Goal: Find specific page/section: Find specific page/section

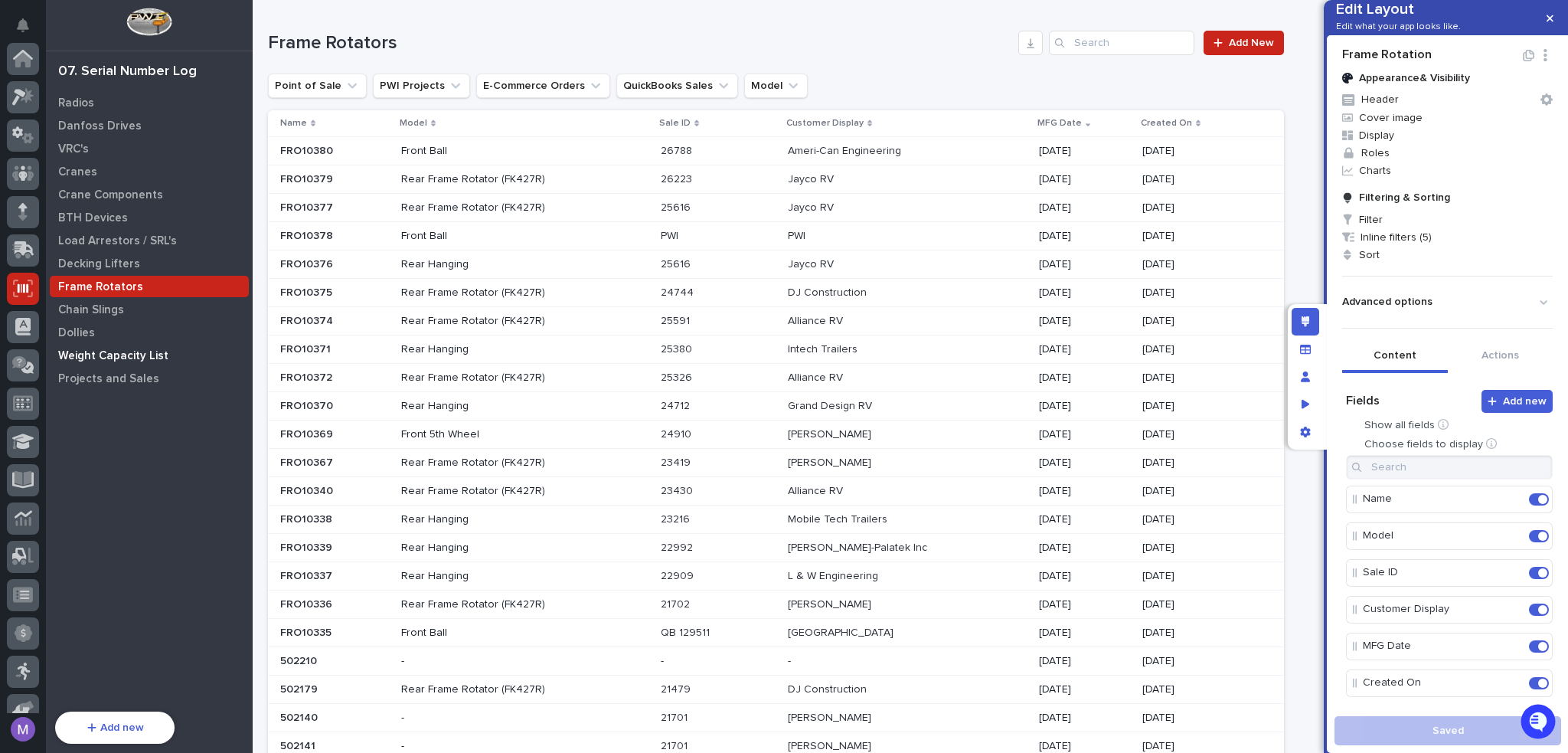
scroll to position [230, 0]
click at [112, 358] on p "Weight Capacity List" at bounding box center [113, 356] width 110 height 14
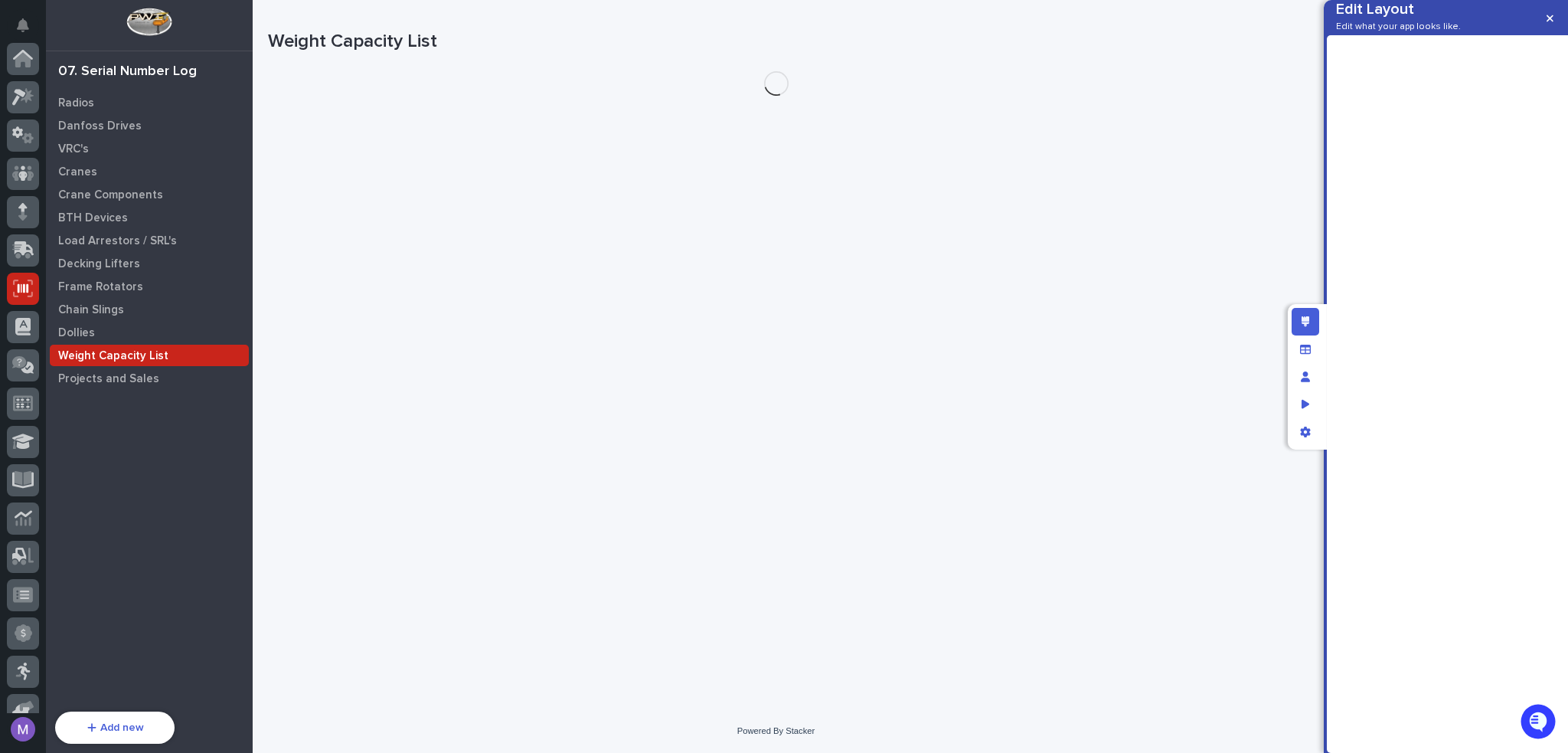
scroll to position [230, 0]
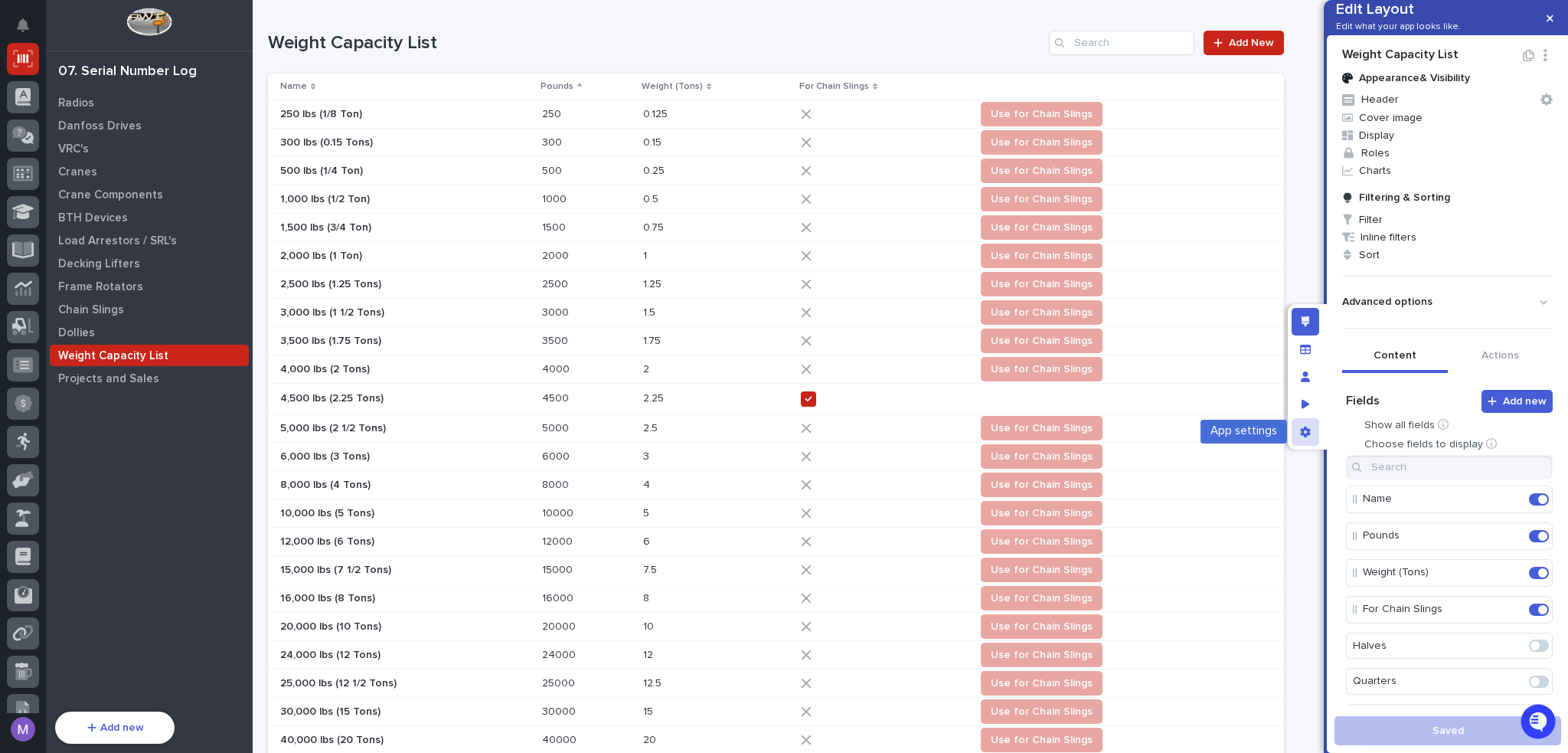
click at [1309, 434] on icon "App settings" at bounding box center [1305, 432] width 10 height 11
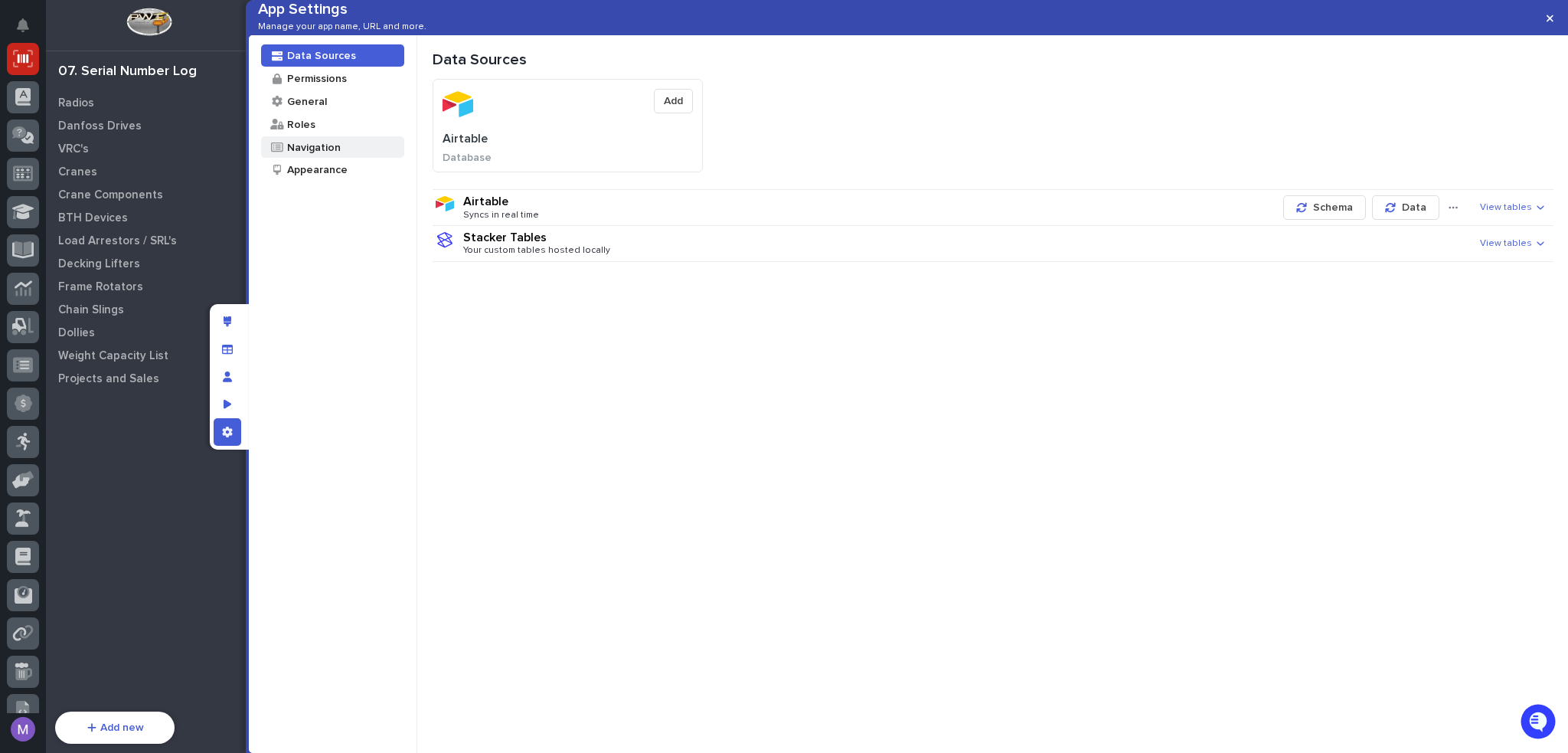
click at [313, 154] on div "Navigation" at bounding box center [313, 147] width 55 height 15
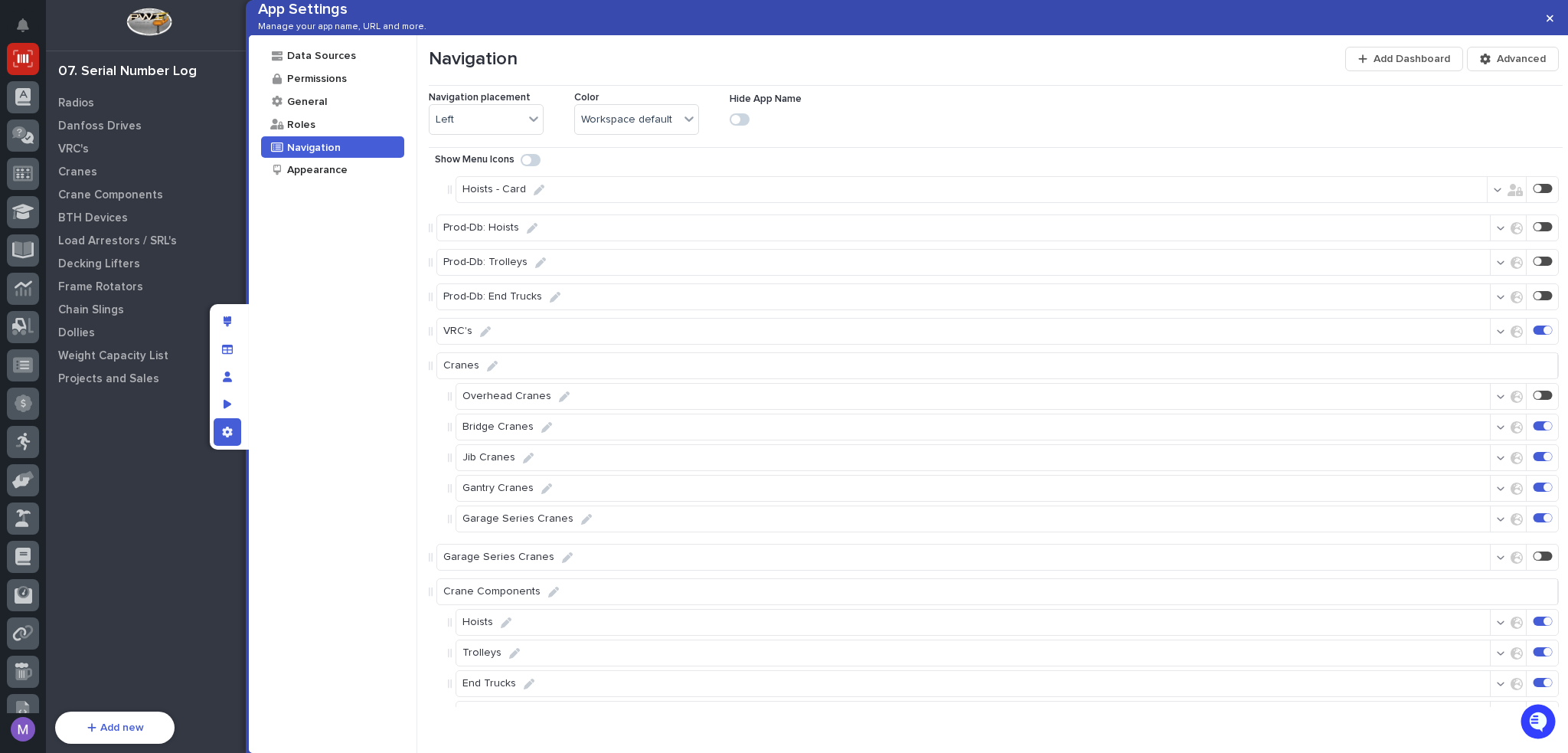
scroll to position [2181, 0]
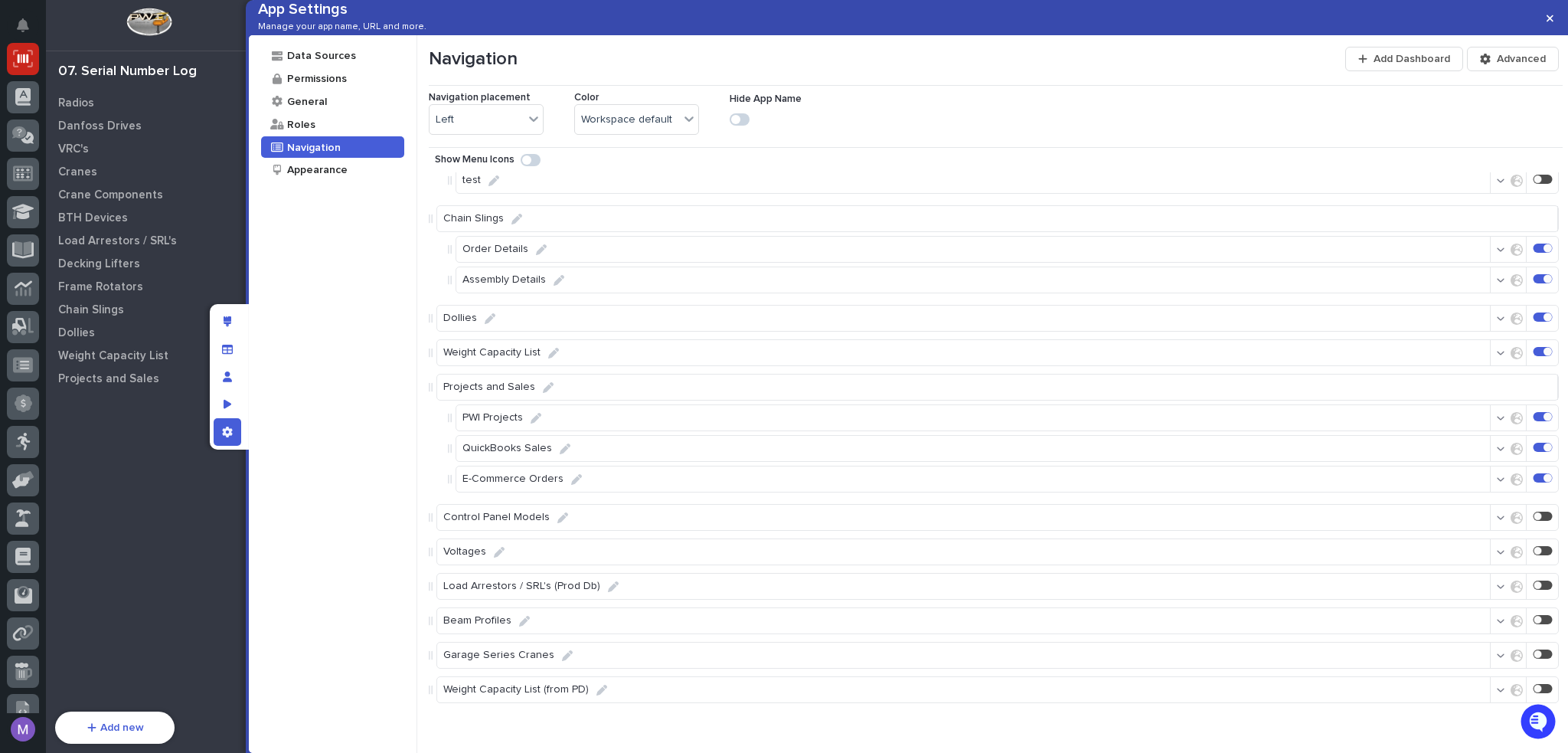
click at [1543, 349] on div at bounding box center [1547, 352] width 9 height 9
click at [234, 425] on div "App settings" at bounding box center [227, 432] width 28 height 28
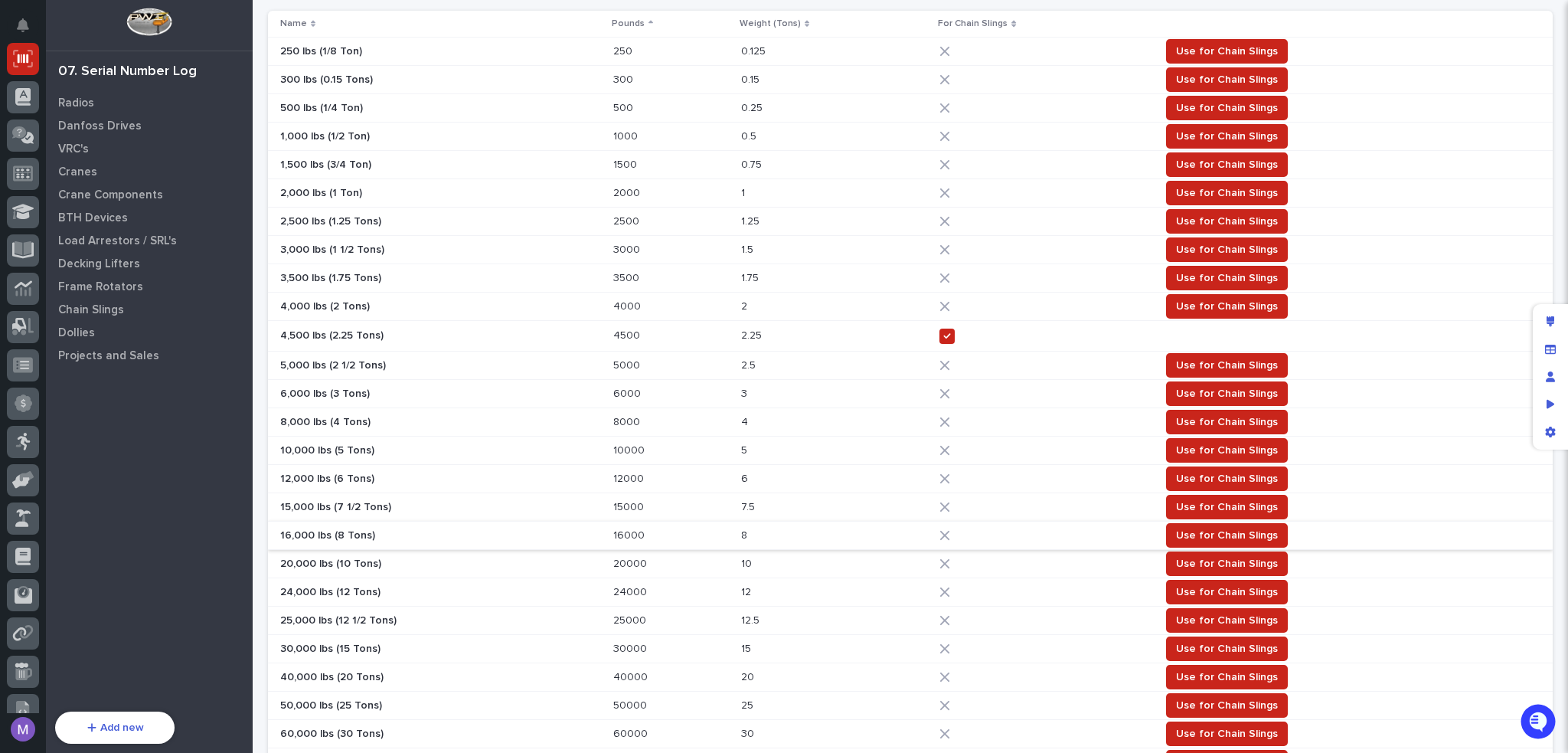
scroll to position [0, 0]
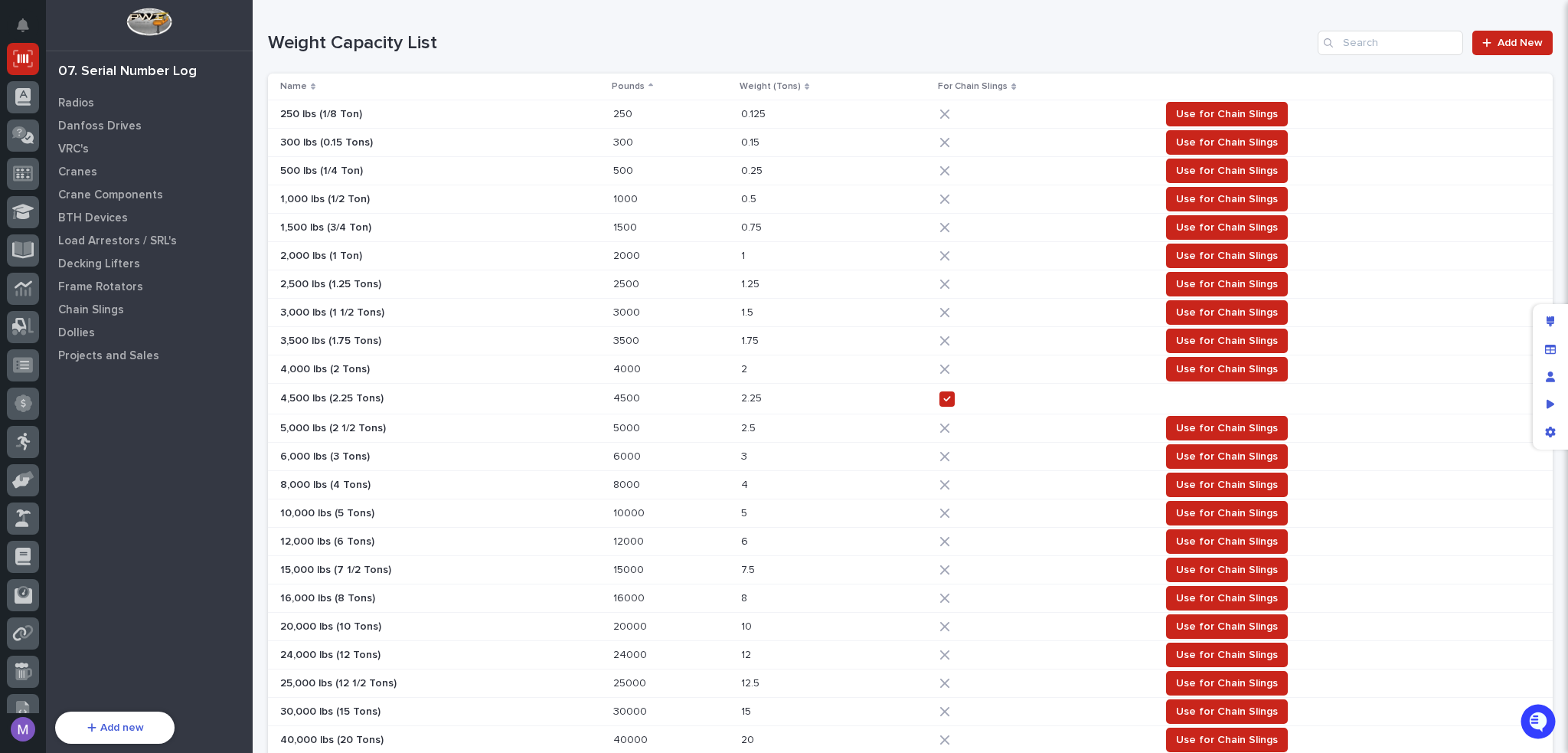
click at [922, 118] on td "0.125 0.125" at bounding box center [834, 114] width 199 height 29
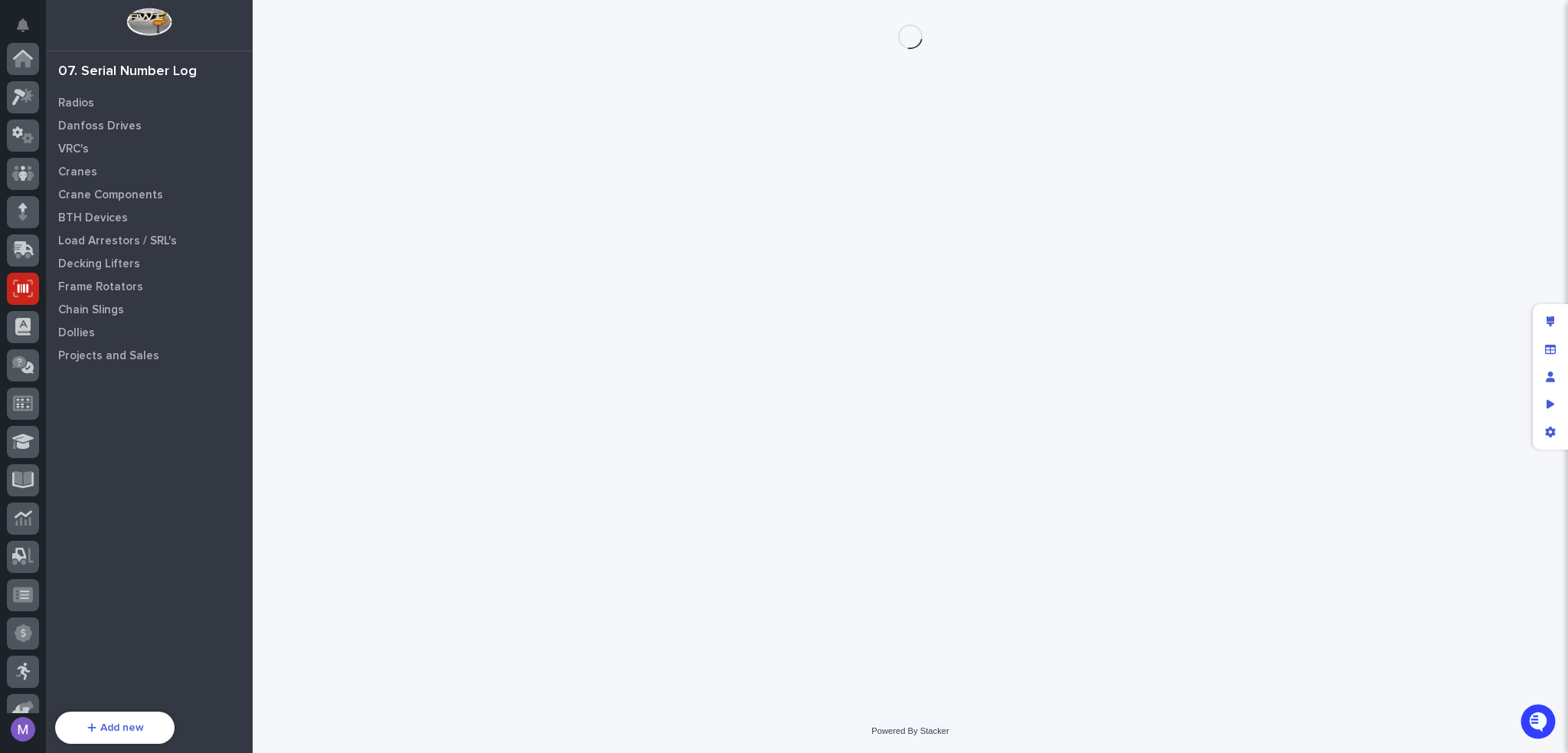
scroll to position [230, 0]
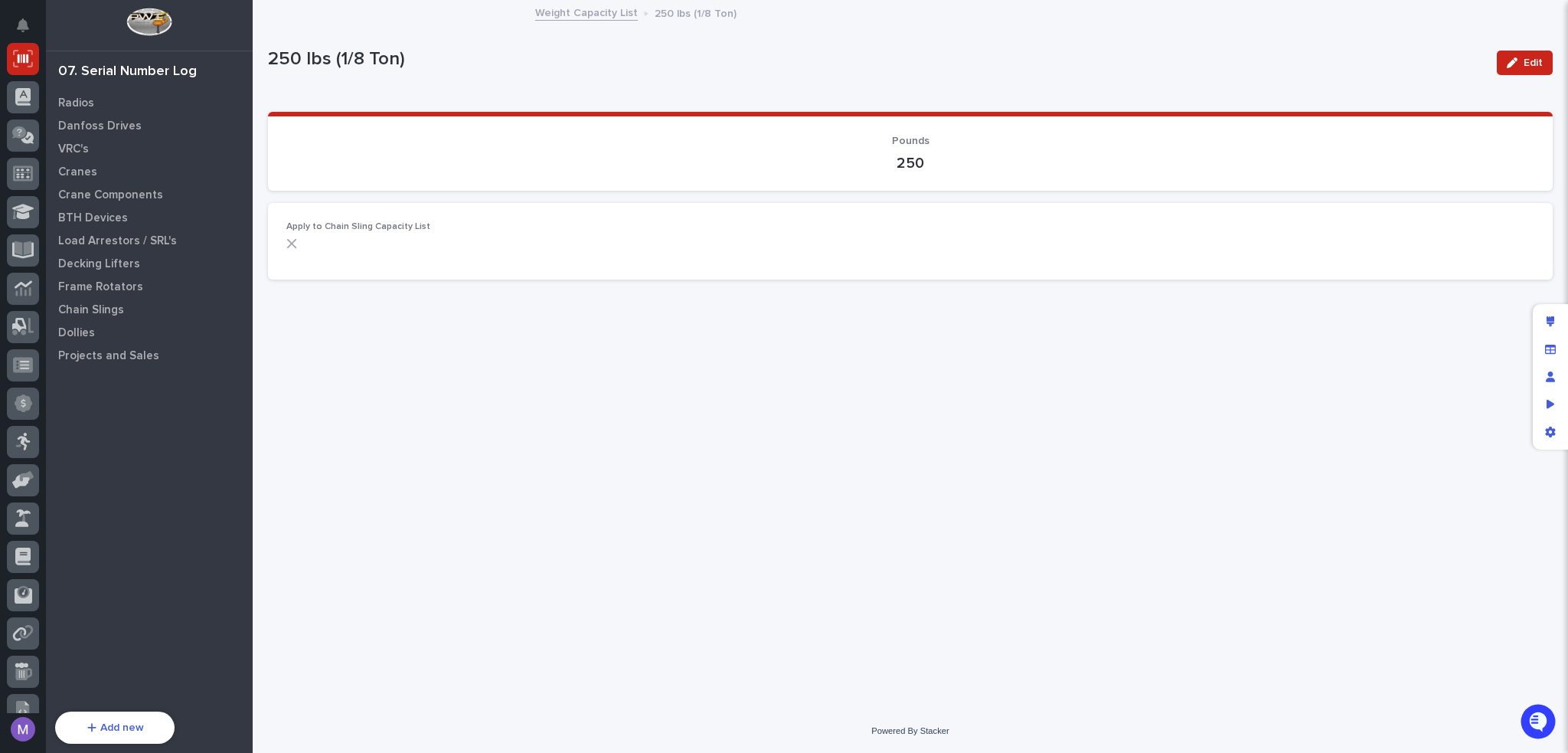
click at [589, 9] on link "Weight Capacity List" at bounding box center [587, 12] width 102 height 18
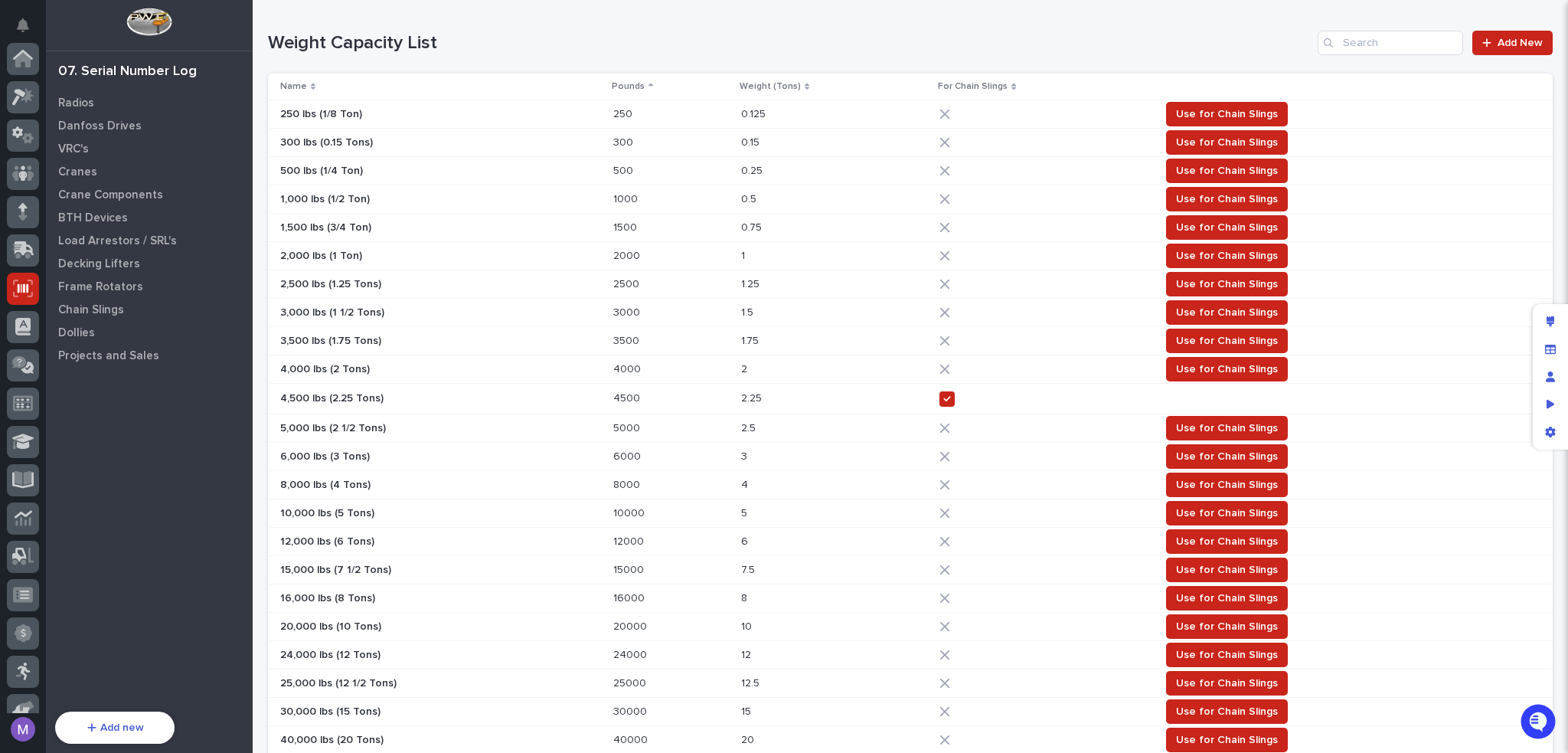
scroll to position [230, 0]
click at [112, 255] on div "Decking Lifters" at bounding box center [149, 264] width 199 height 22
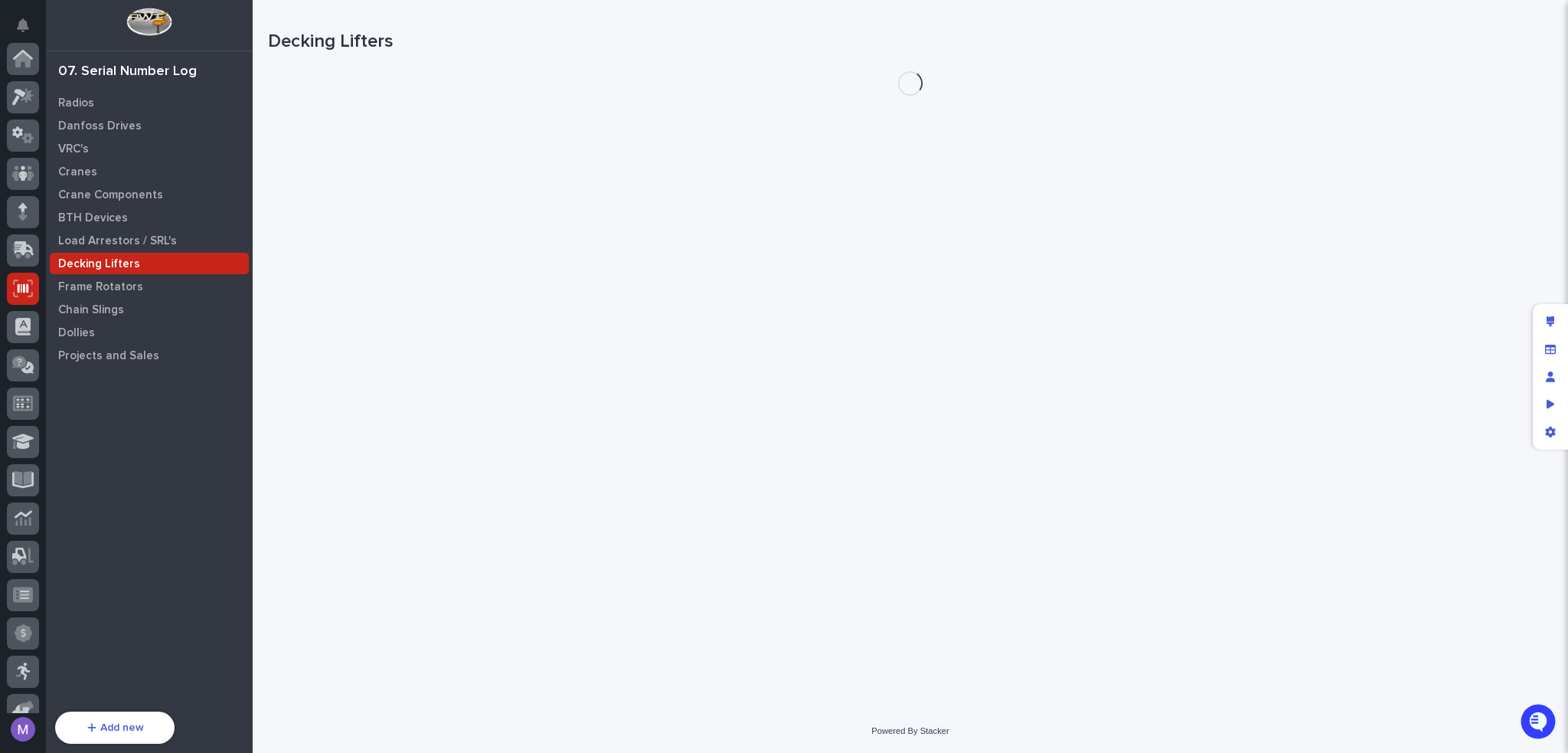
scroll to position [230, 0]
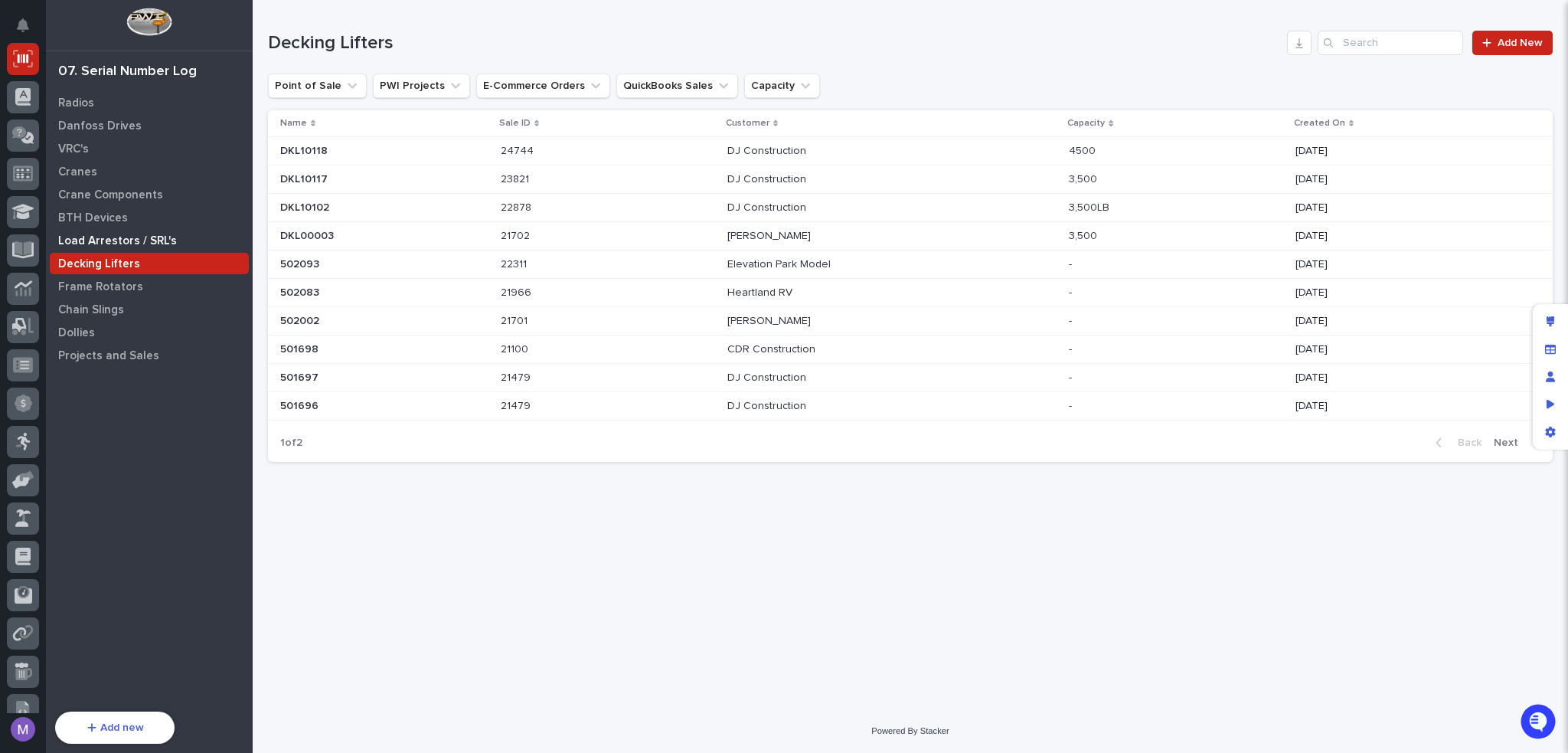
click at [142, 232] on div "Load Arrestors / SRL's" at bounding box center [149, 241] width 199 height 22
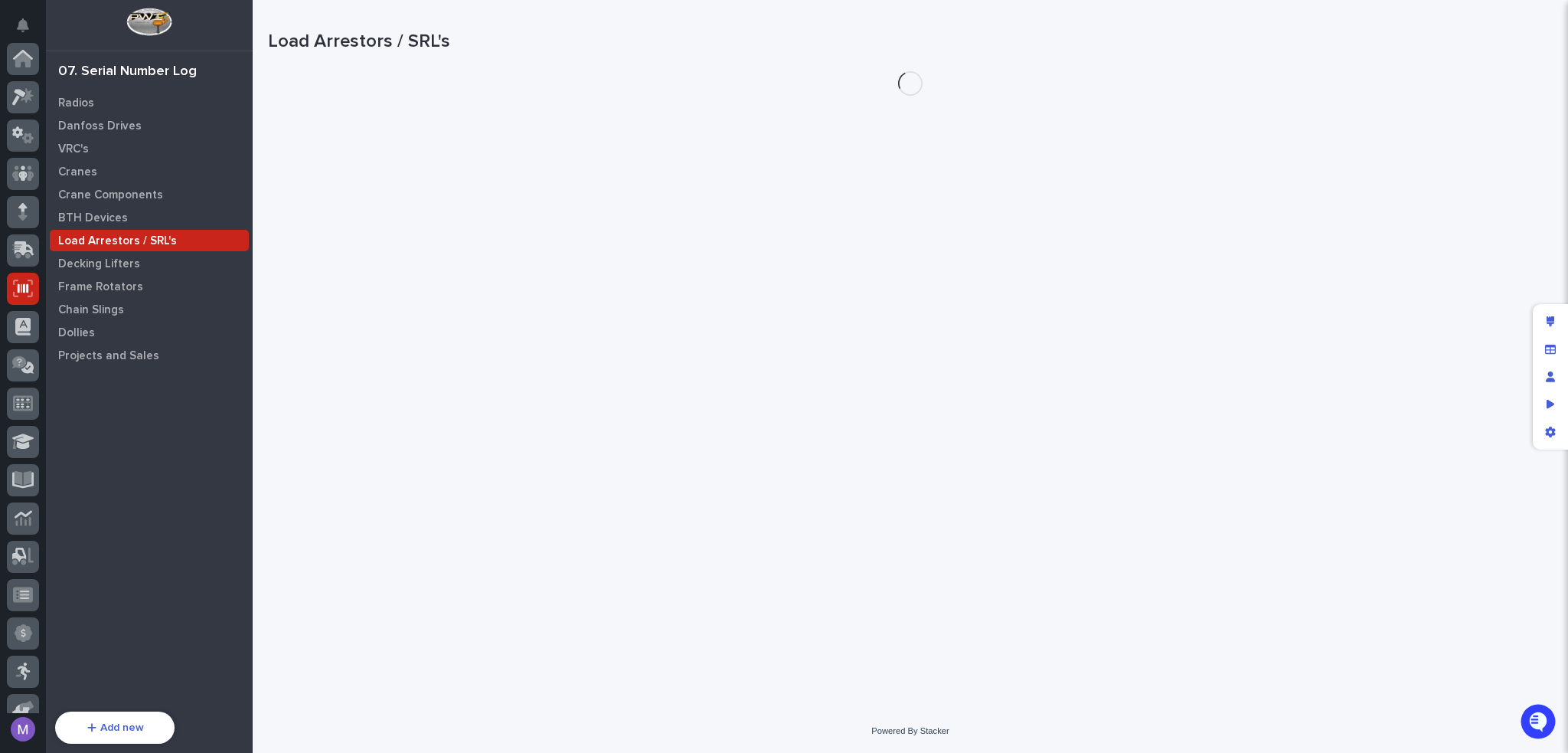
scroll to position [230, 0]
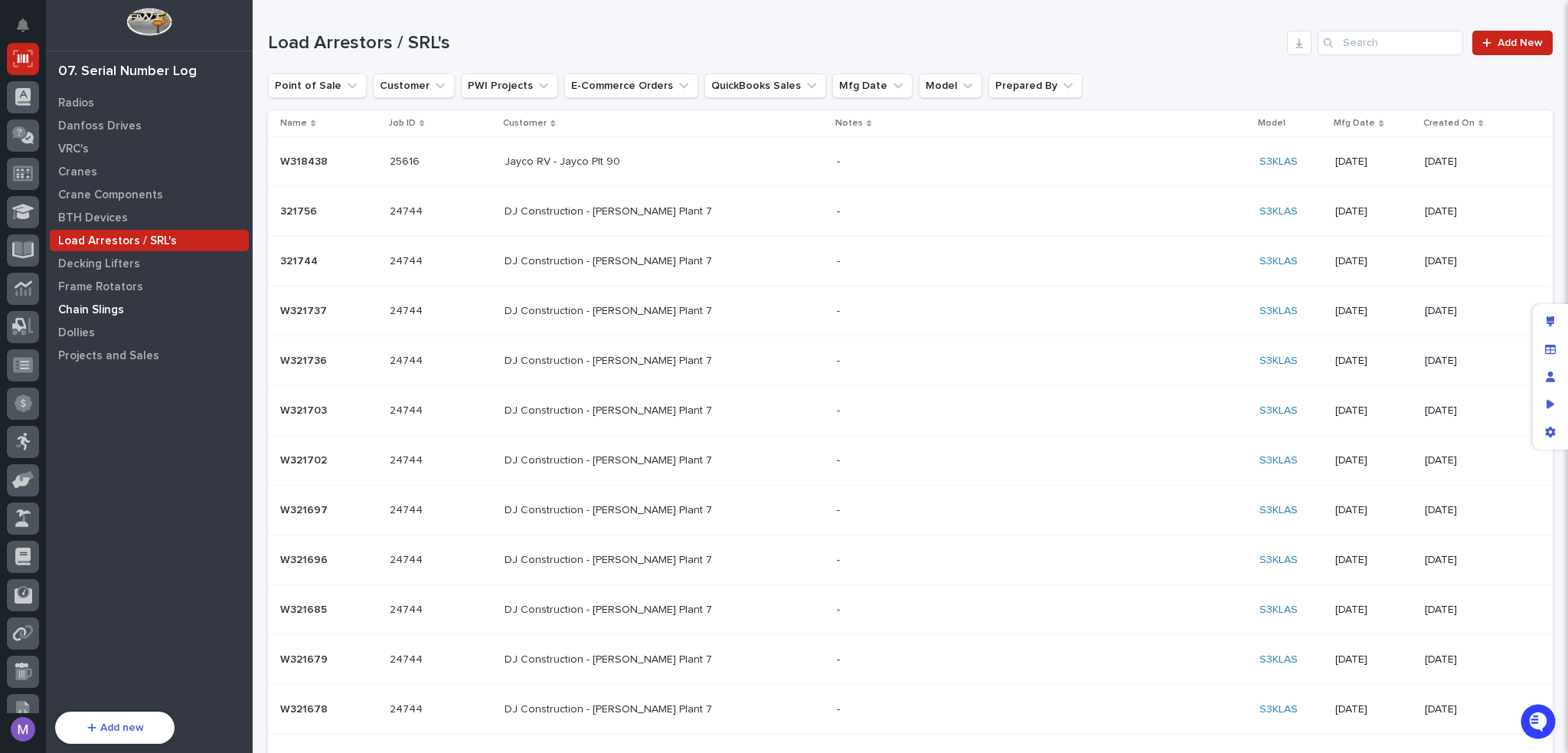
click at [101, 310] on p "Chain Slings" at bounding box center [91, 311] width 66 height 14
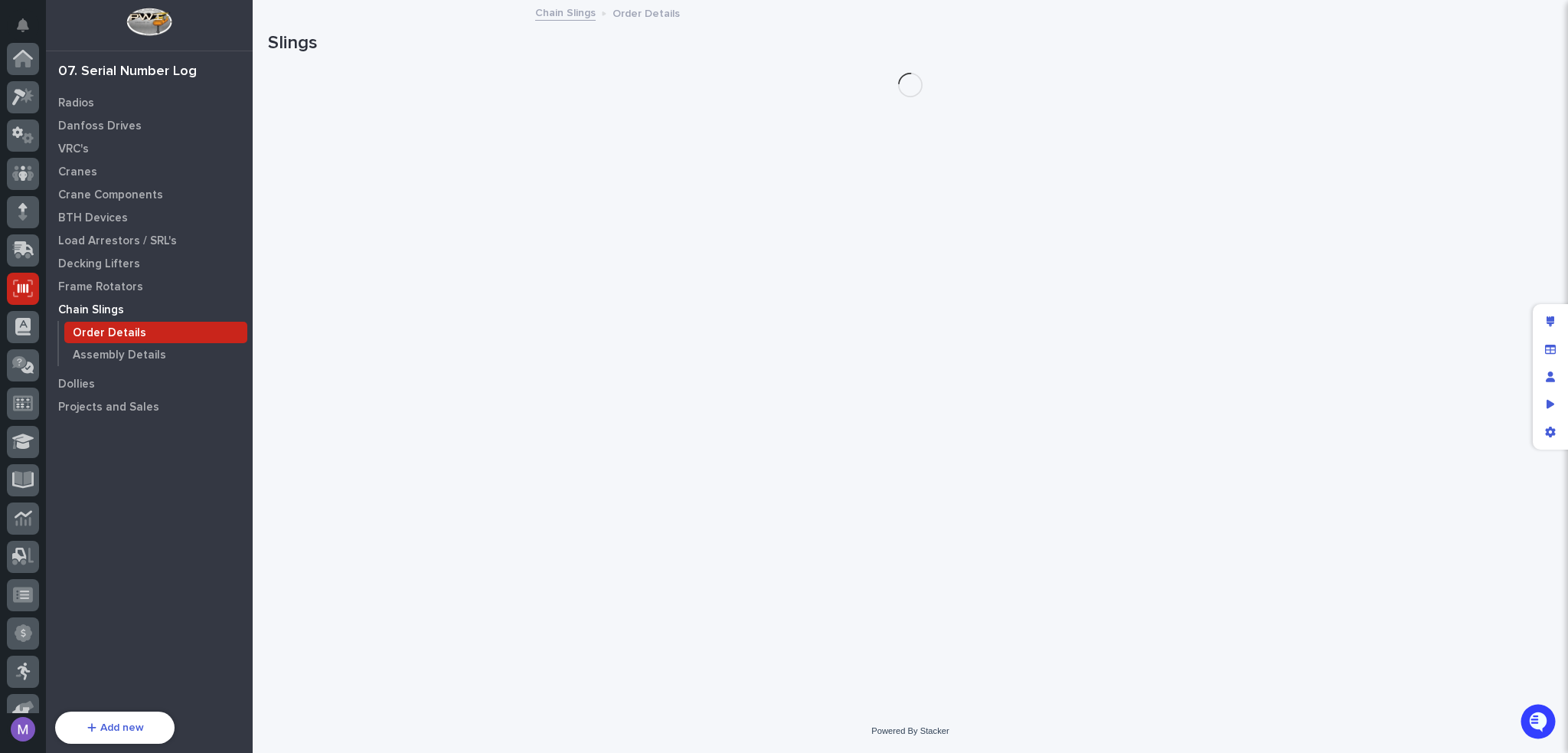
scroll to position [230, 0]
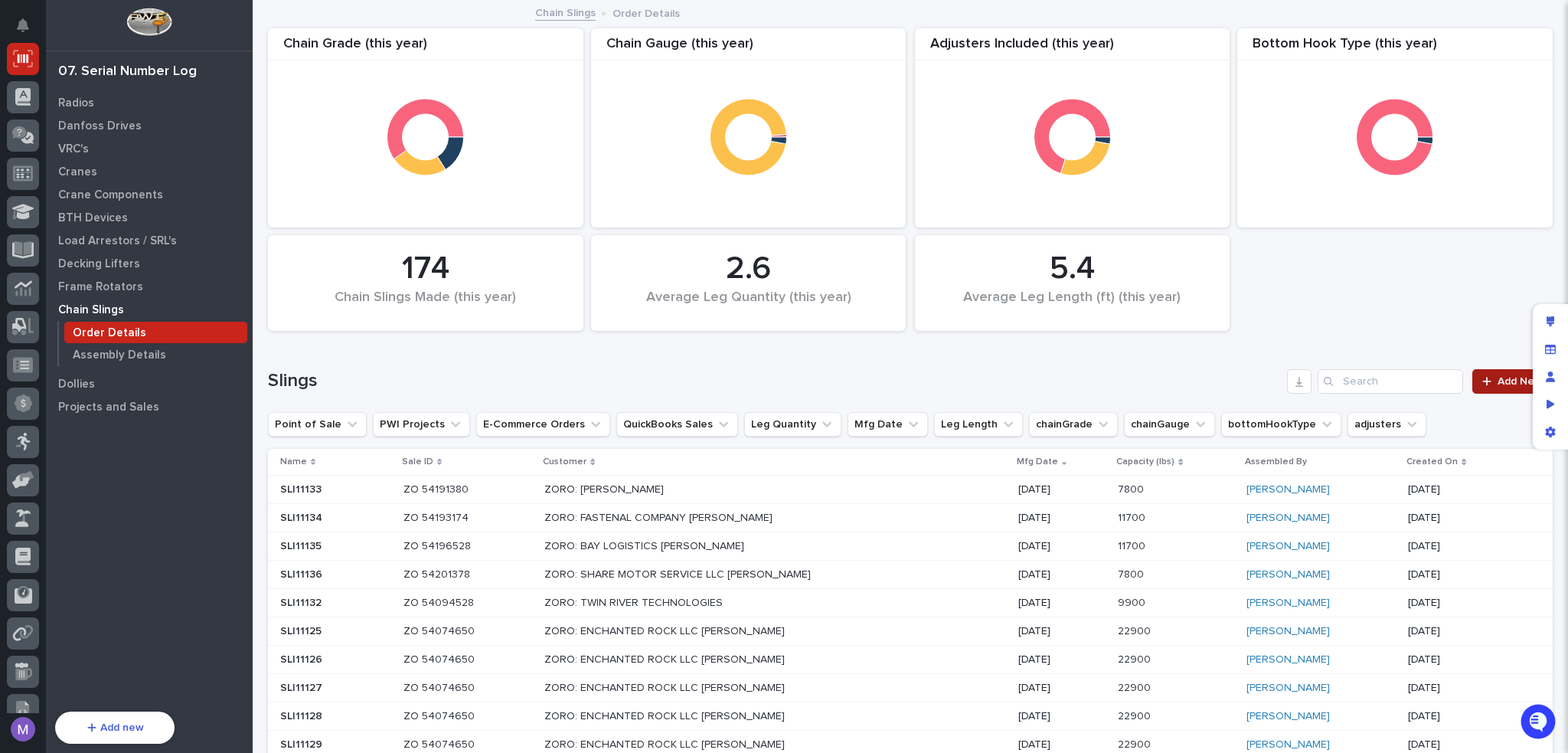
click at [1482, 376] on div at bounding box center [1490, 382] width 16 height 11
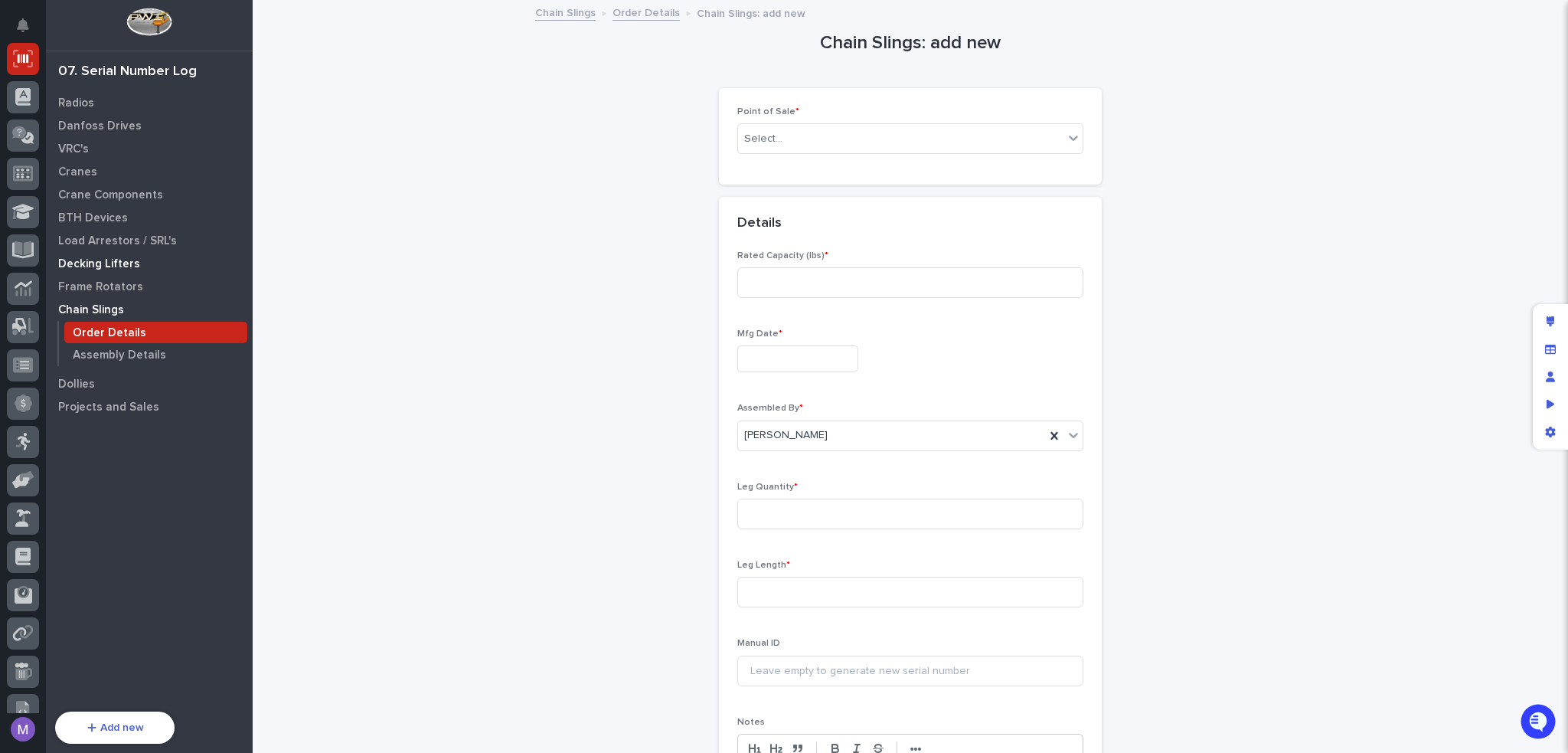
click at [145, 265] on div "Decking Lifters" at bounding box center [149, 264] width 199 height 22
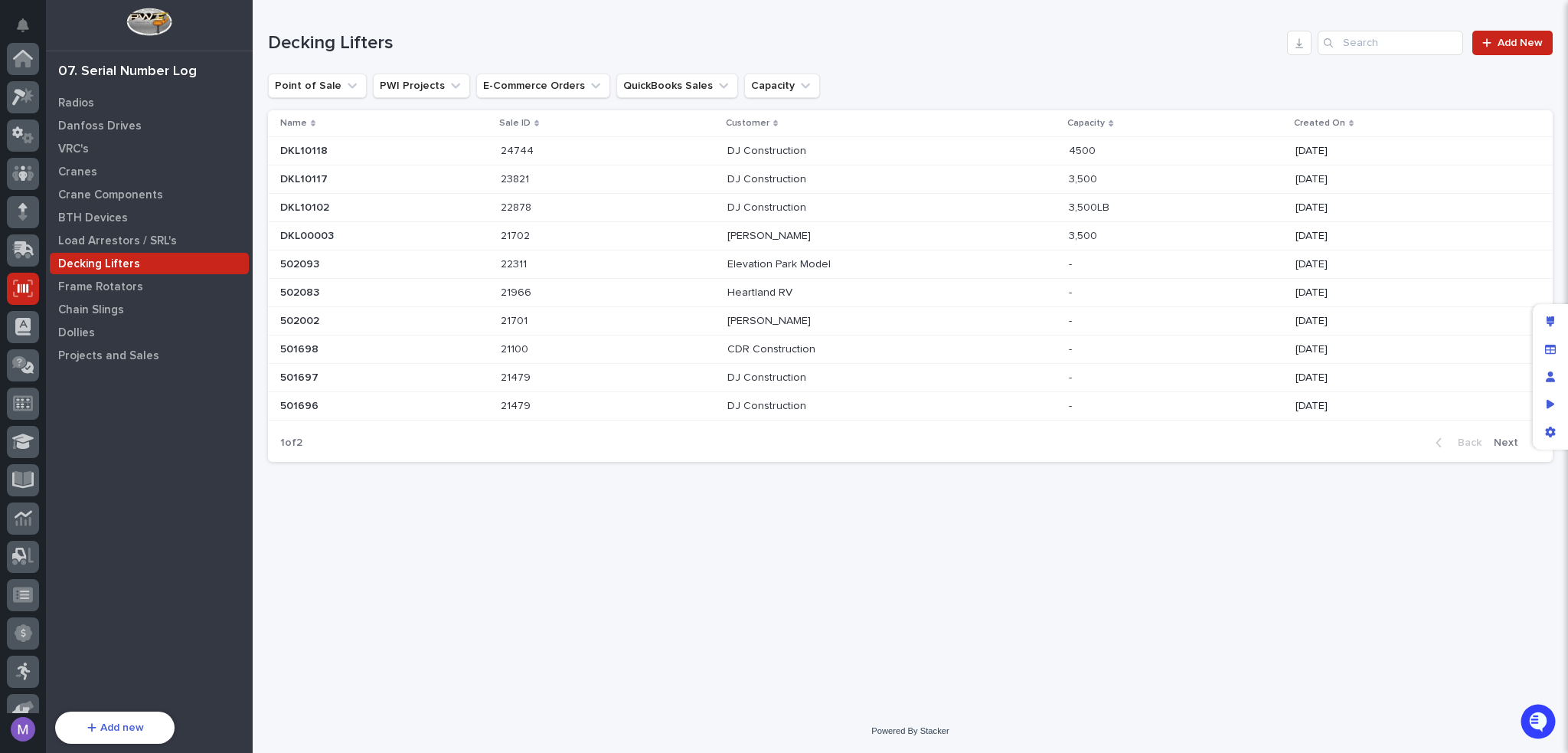
scroll to position [230, 0]
click at [667, 33] on h1 "Decking Lifters" at bounding box center [774, 43] width 1013 height 23
click at [21, 330] on icon at bounding box center [23, 327] width 22 height 18
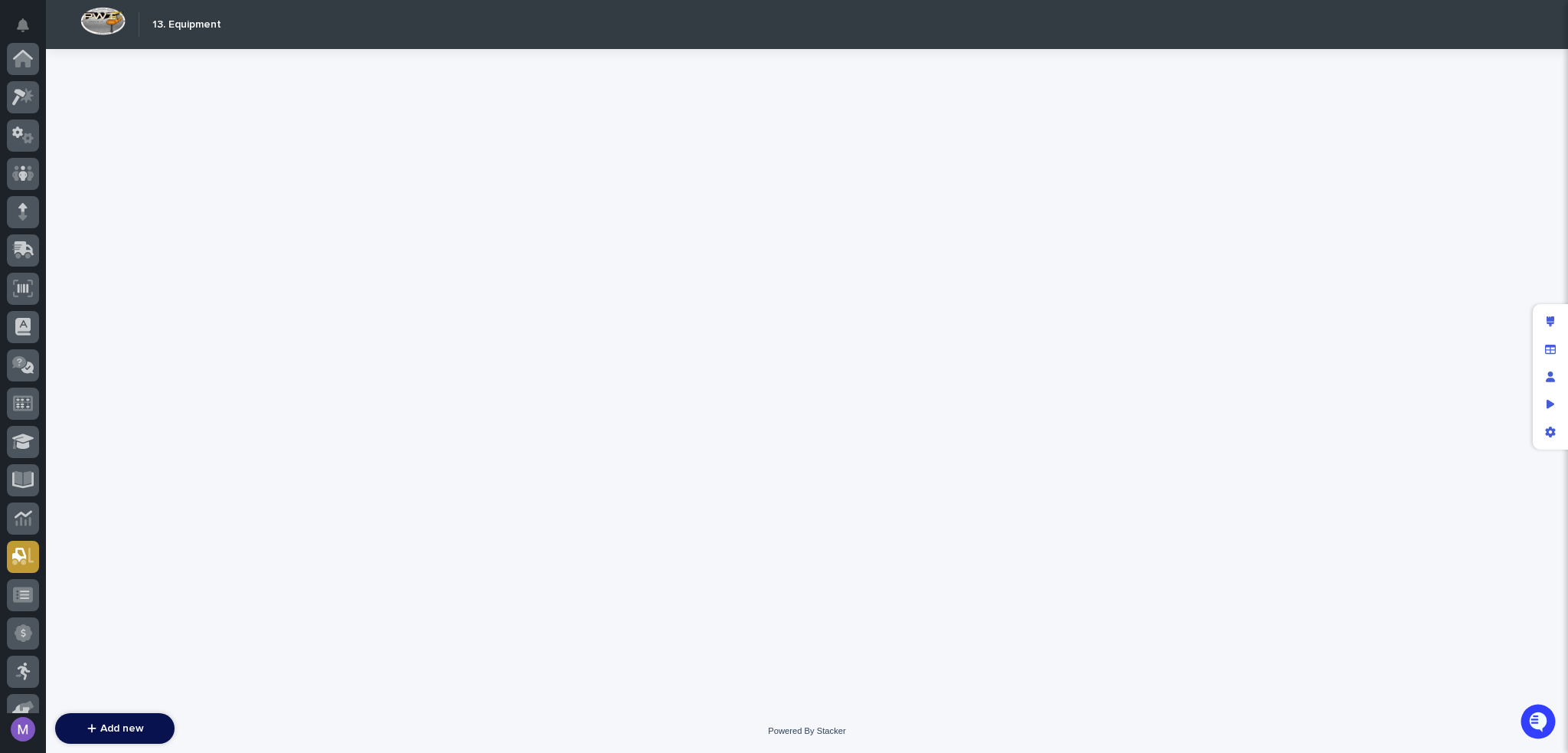
scroll to position [440, 0]
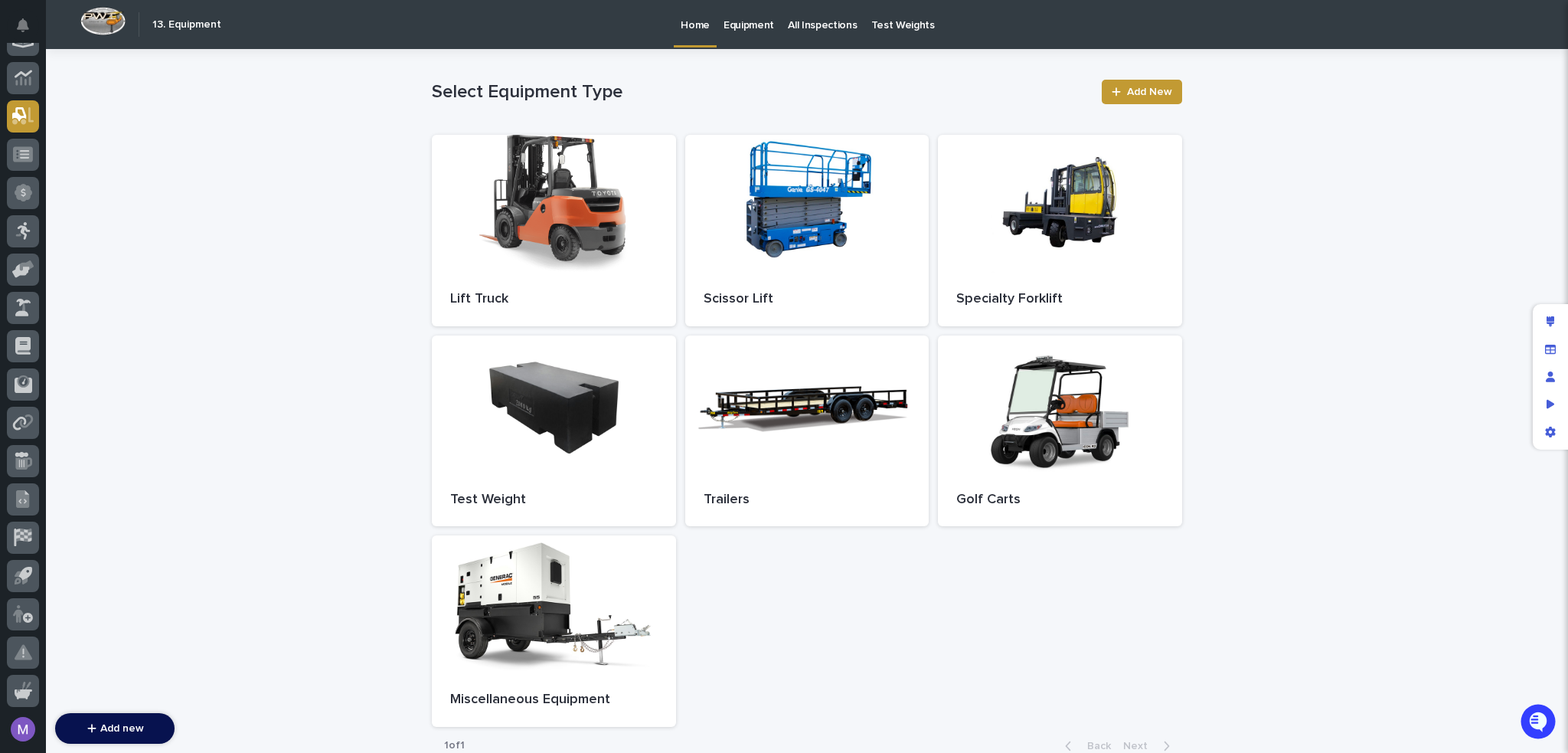
click at [735, 21] on p "Equipment" at bounding box center [749, 16] width 50 height 32
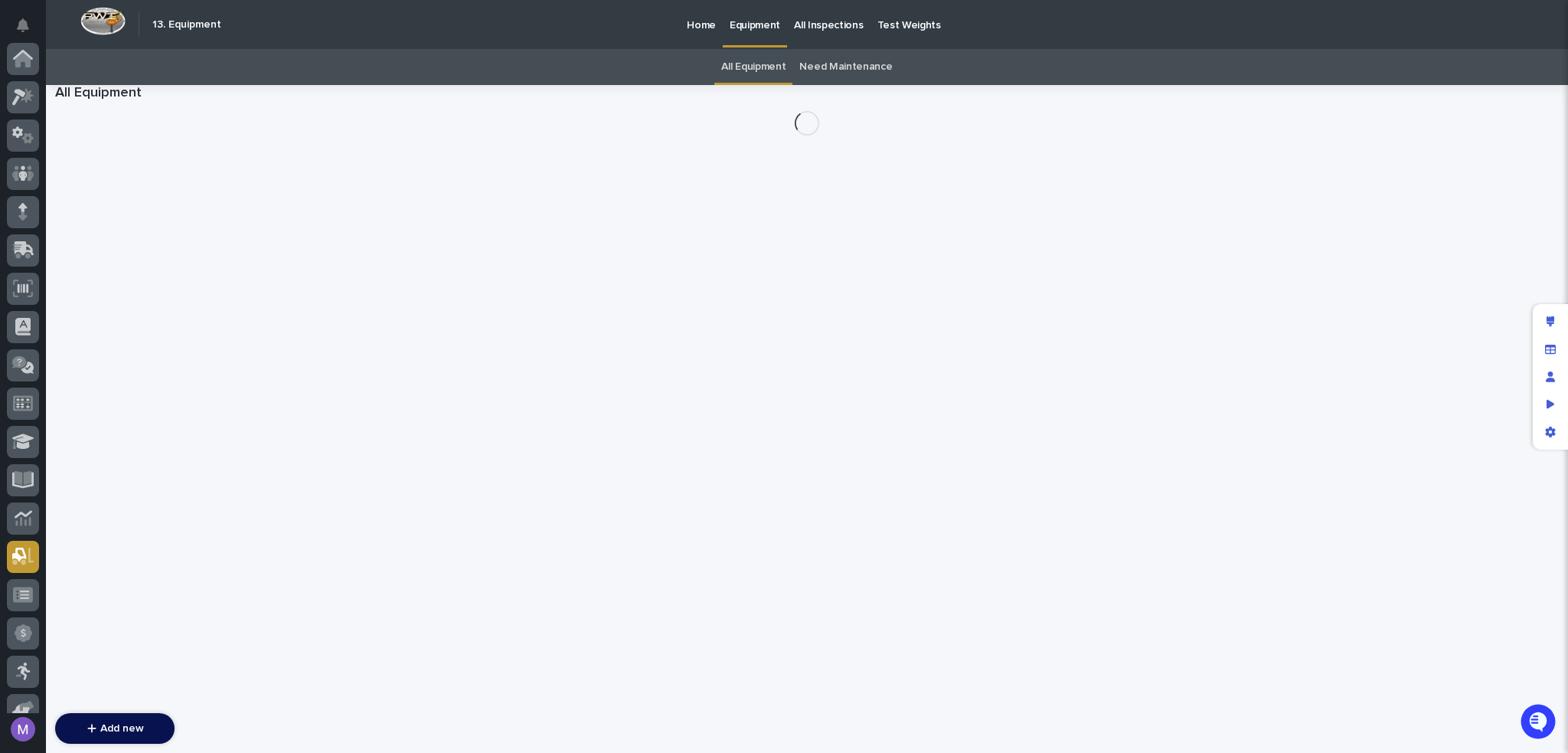
scroll to position [440, 0]
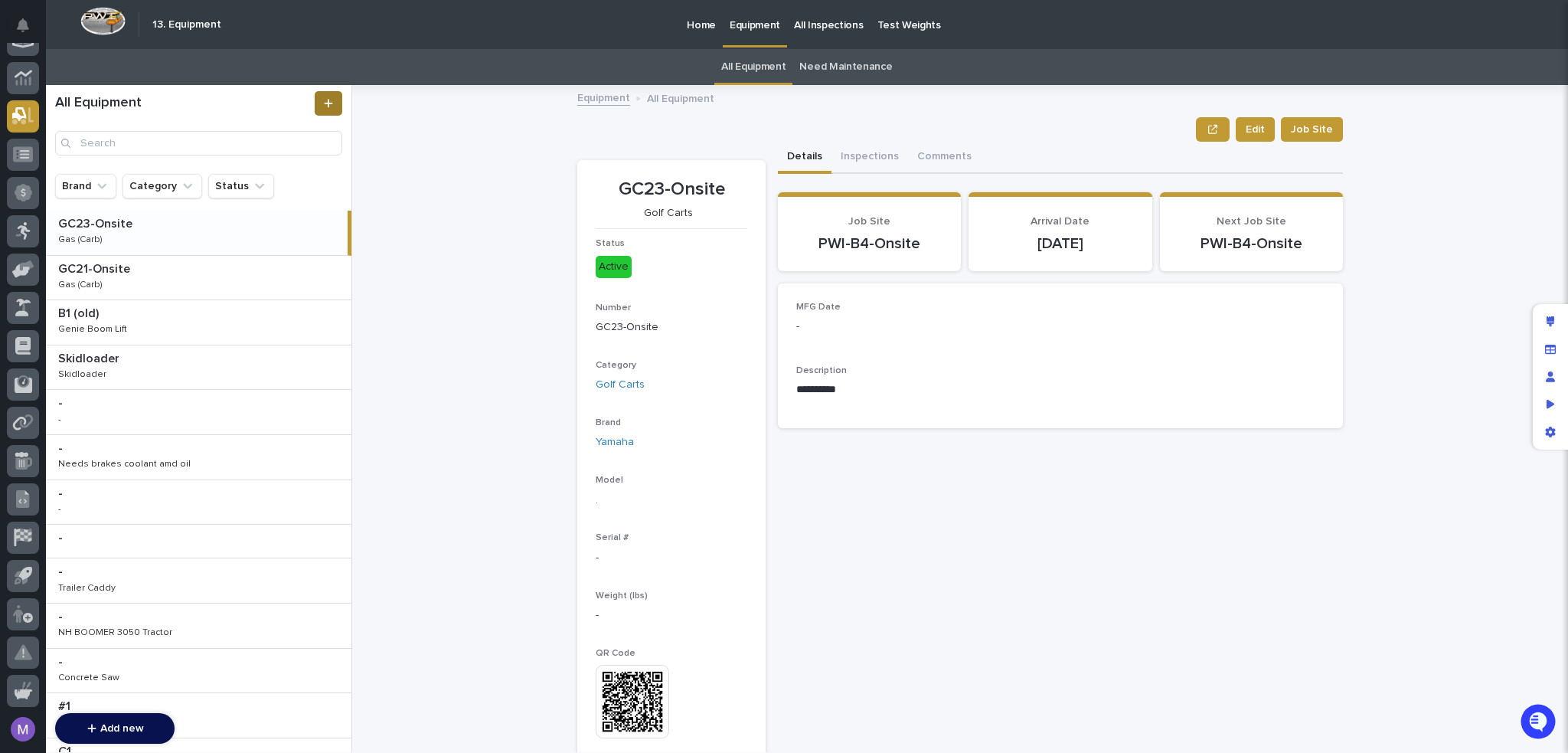
click at [320, 98] on link at bounding box center [329, 103] width 28 height 25
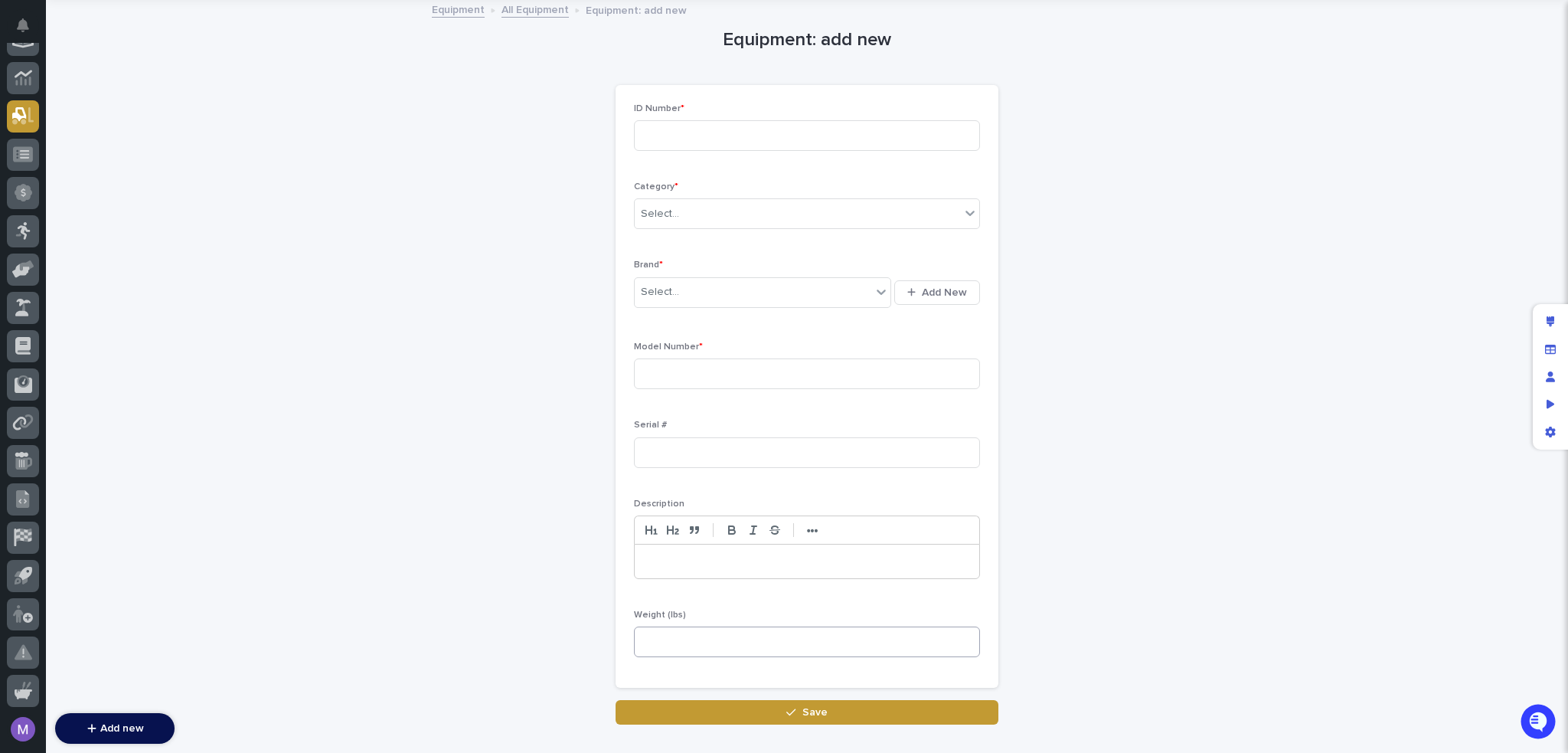
scroll to position [126, 0]
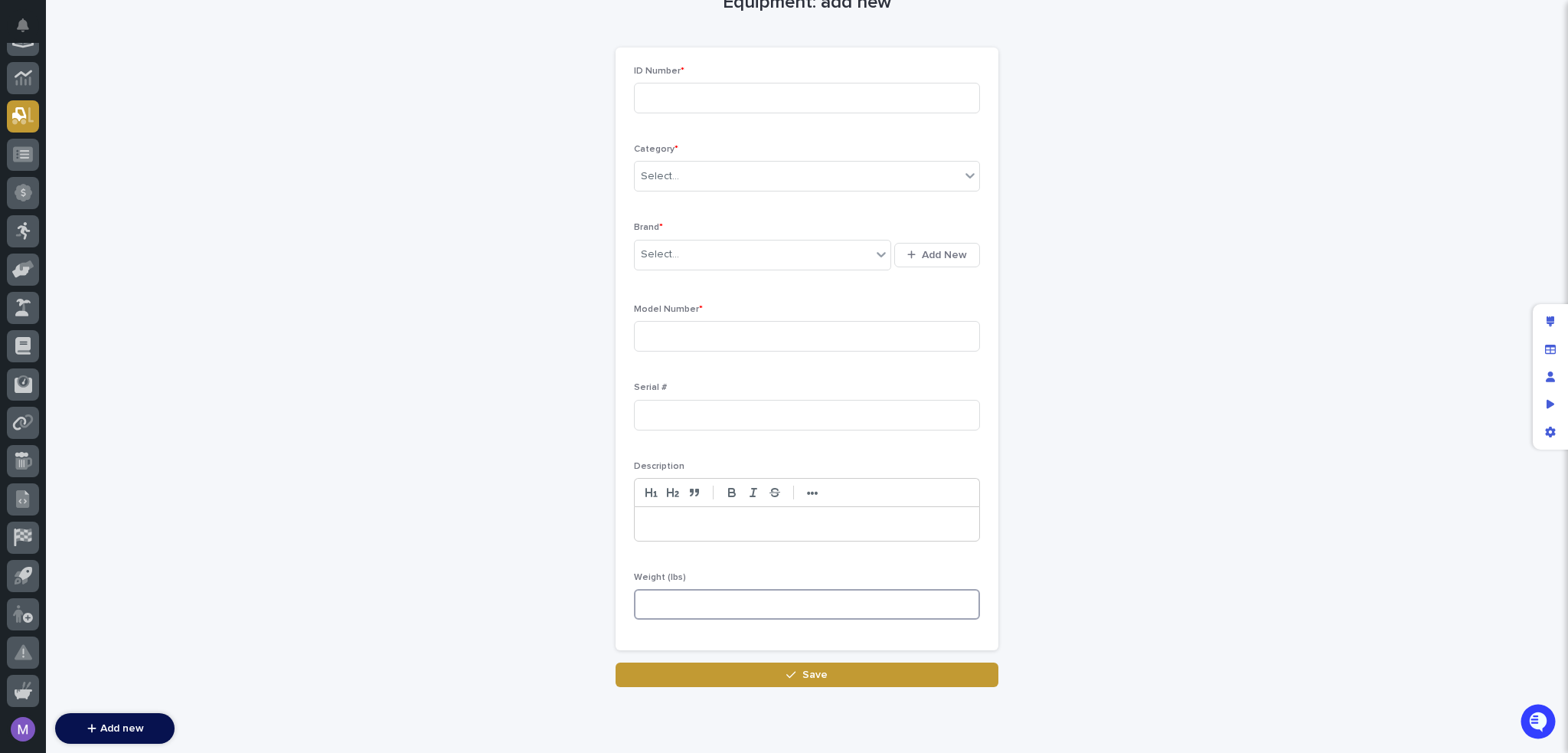
click at [781, 608] on input at bounding box center [807, 604] width 346 height 30
